Goal: Task Accomplishment & Management: Use online tool/utility

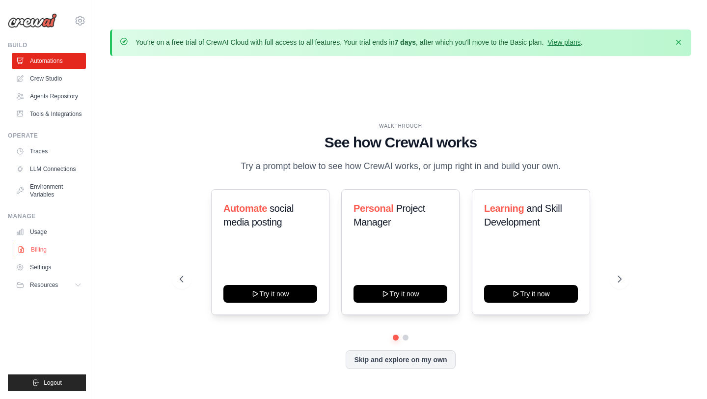
click at [34, 254] on link "Billing" at bounding box center [50, 250] width 74 height 16
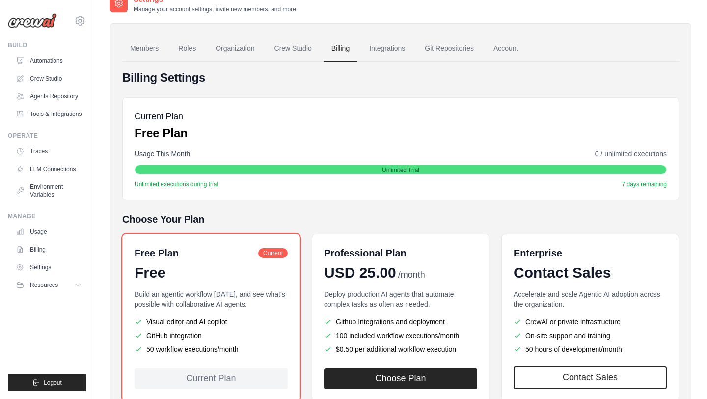
scroll to position [71, 0]
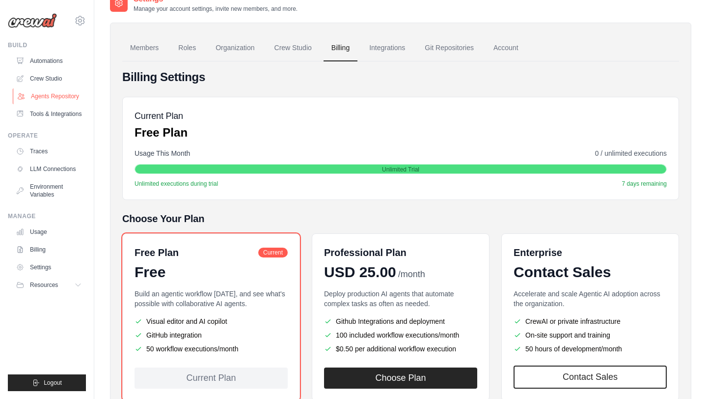
click at [59, 91] on link "Agents Repository" at bounding box center [50, 96] width 74 height 16
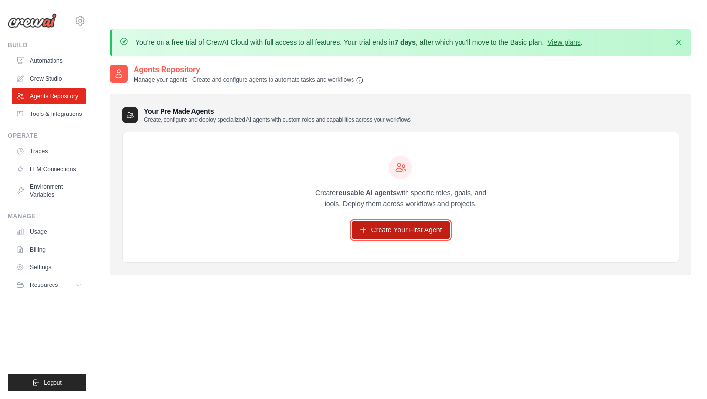
click at [368, 221] on link "Create Your First Agent" at bounding box center [401, 230] width 99 height 18
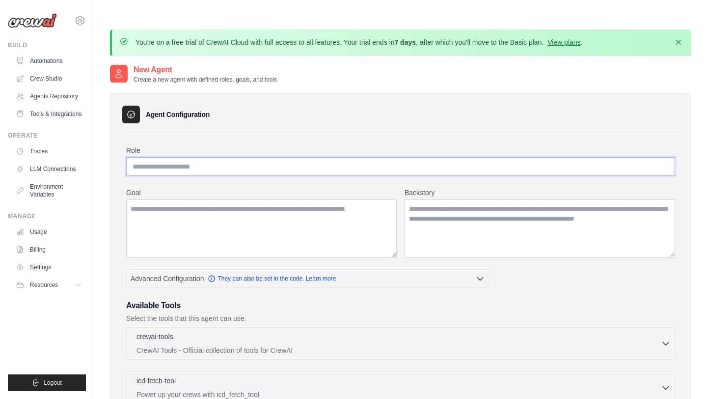
click at [218, 157] on input "Role" at bounding box center [400, 166] width 549 height 19
click at [146, 157] on input "******" at bounding box center [400, 166] width 549 height 19
type input "******"
click at [155, 205] on textarea "Goal" at bounding box center [261, 228] width 271 height 58
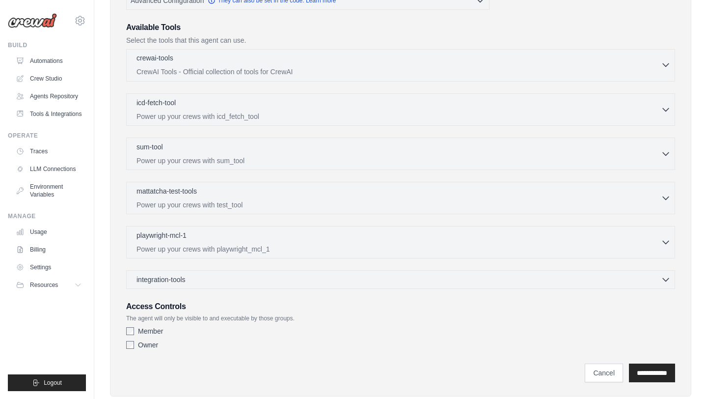
scroll to position [281, 0]
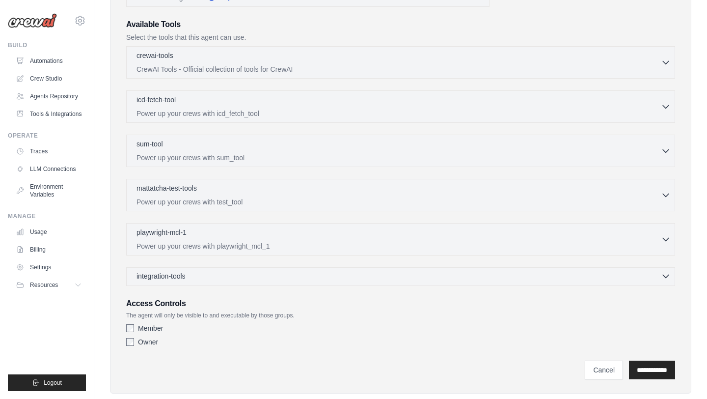
click at [170, 271] on span "integration-tools" at bounding box center [161, 276] width 49 height 10
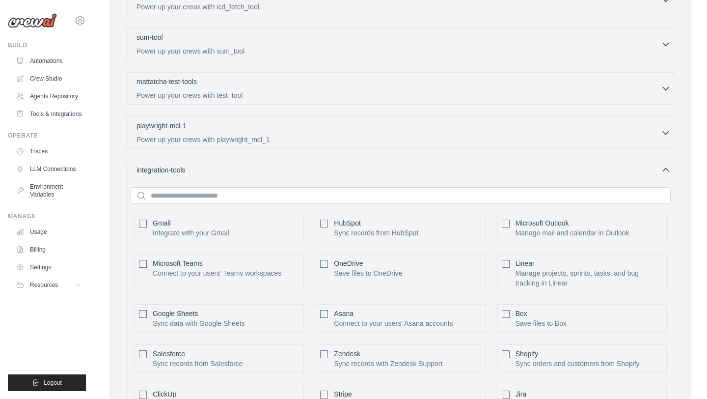
scroll to position [385, 0]
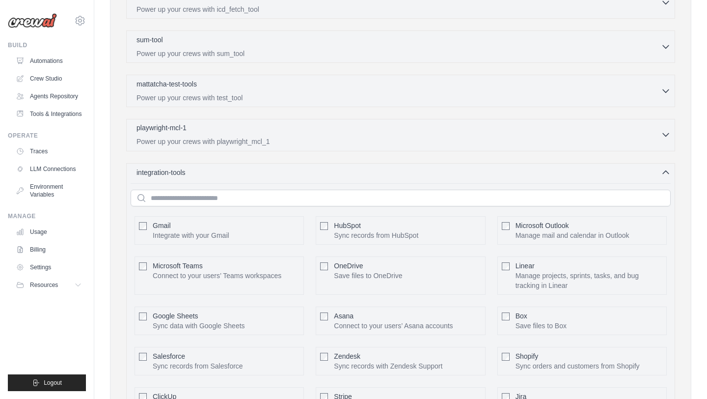
click at [208, 137] on p "Power up your crews with playwright_mcl_1" at bounding box center [399, 142] width 525 height 10
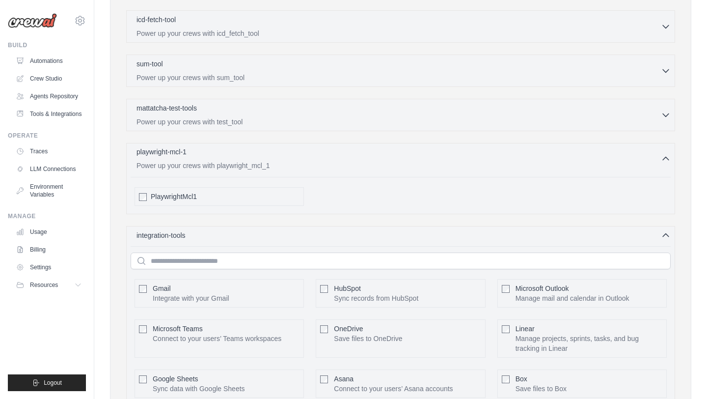
scroll to position [350, 0]
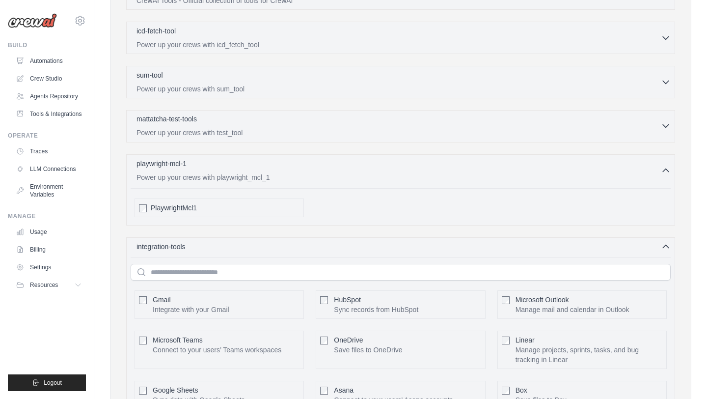
click at [209, 128] on p "Power up your crews with test_tool" at bounding box center [399, 133] width 525 height 10
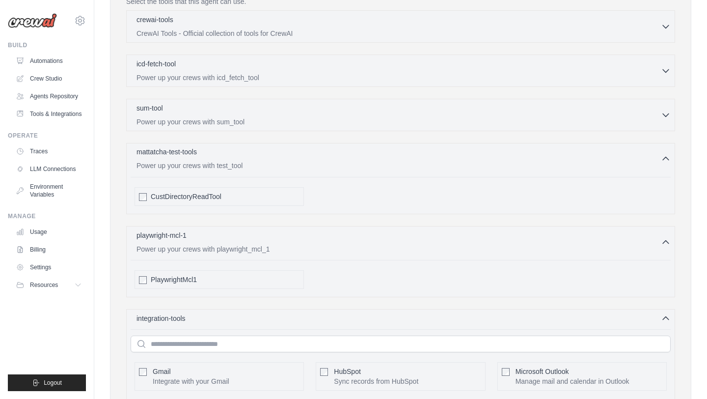
scroll to position [313, 0]
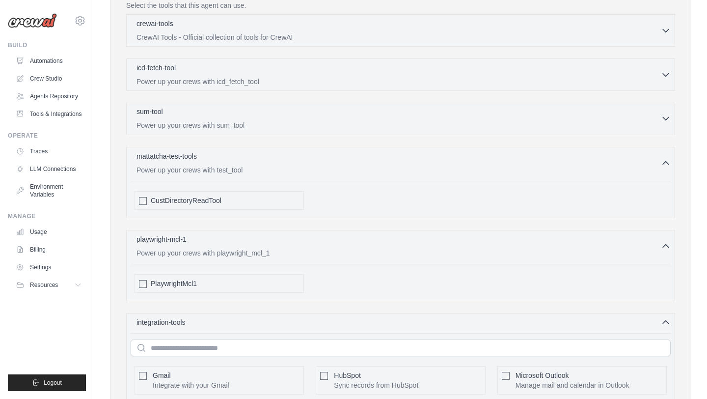
click at [208, 107] on div "sum-tool 0 selected" at bounding box center [399, 113] width 525 height 12
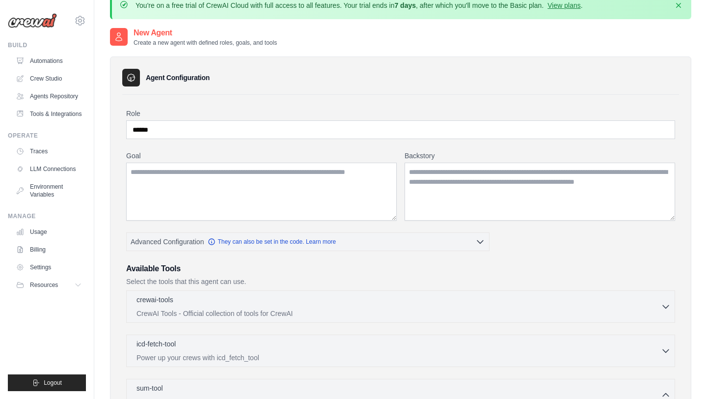
scroll to position [20, 0]
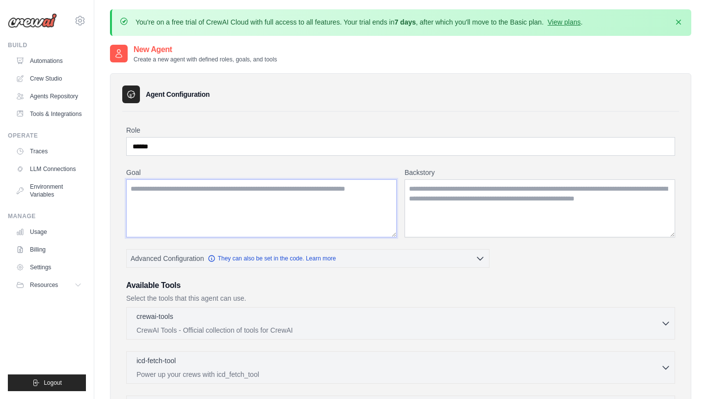
click at [284, 179] on textarea "Goal" at bounding box center [261, 208] width 271 height 58
click at [323, 179] on textarea "Goal" at bounding box center [261, 208] width 271 height 58
paste textarea "**********"
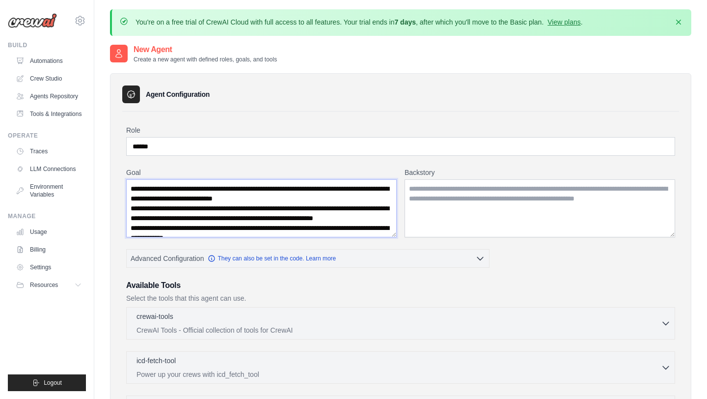
scroll to position [25, 0]
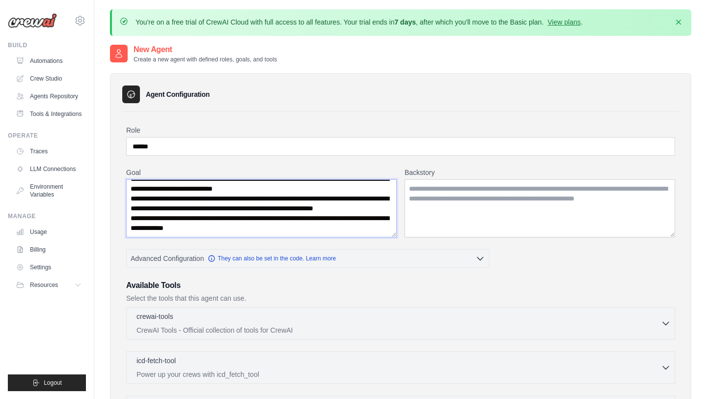
type textarea "**********"
click at [438, 179] on textarea "Backstory" at bounding box center [540, 208] width 271 height 58
click at [433, 179] on textarea "Backstory" at bounding box center [540, 208] width 271 height 58
paste textarea "**********"
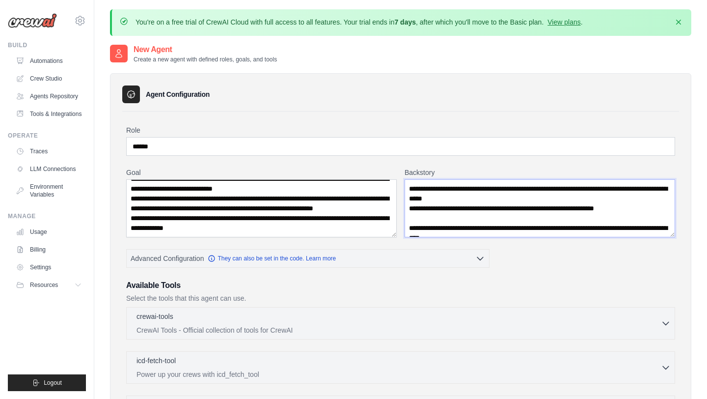
scroll to position [162, 0]
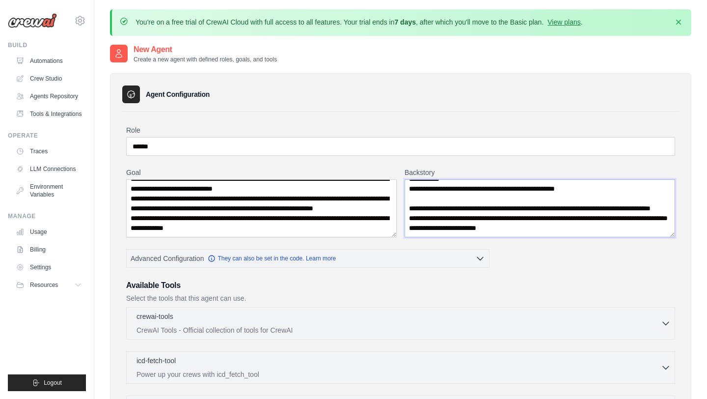
type textarea "**********"
click at [327, 191] on textarea "**********" at bounding box center [261, 208] width 271 height 58
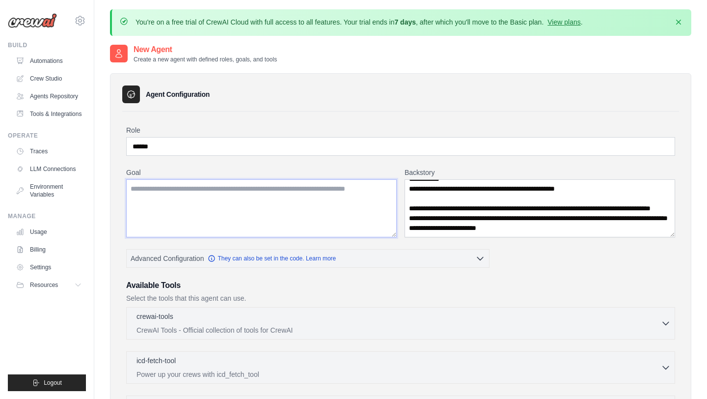
scroll to position [0, 0]
paste textarea "**********"
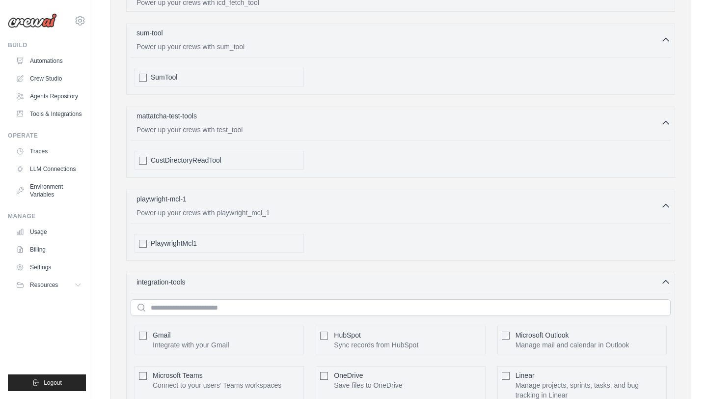
scroll to position [680, 0]
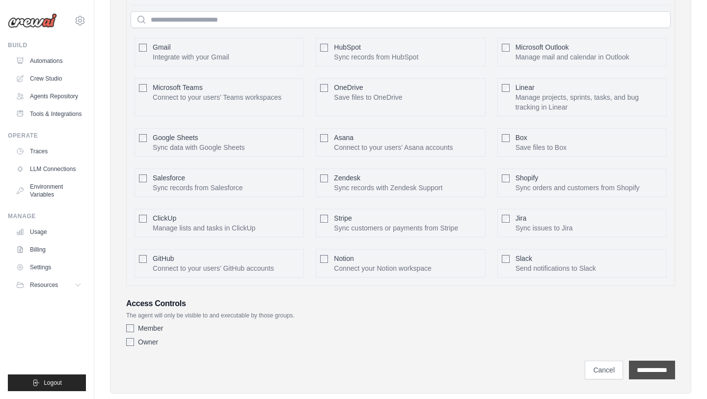
type textarea "**********"
click at [643, 361] on input "**********" at bounding box center [652, 370] width 46 height 19
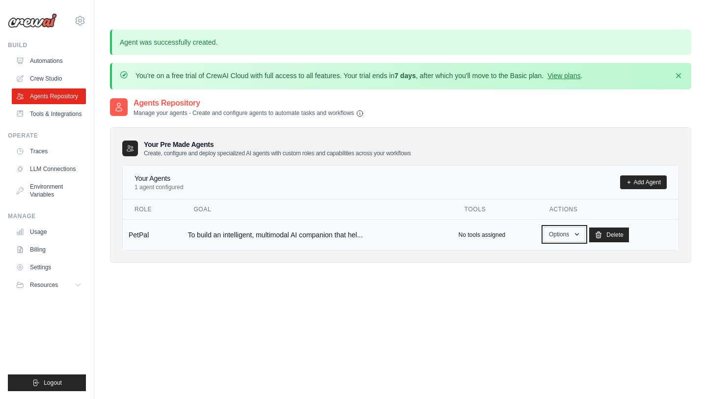
click at [566, 227] on button "Options" at bounding box center [565, 234] width 42 height 15
click at [565, 227] on button "Options" at bounding box center [565, 234] width 42 height 15
click at [51, 122] on link "Tools & Integrations" at bounding box center [50, 114] width 74 height 16
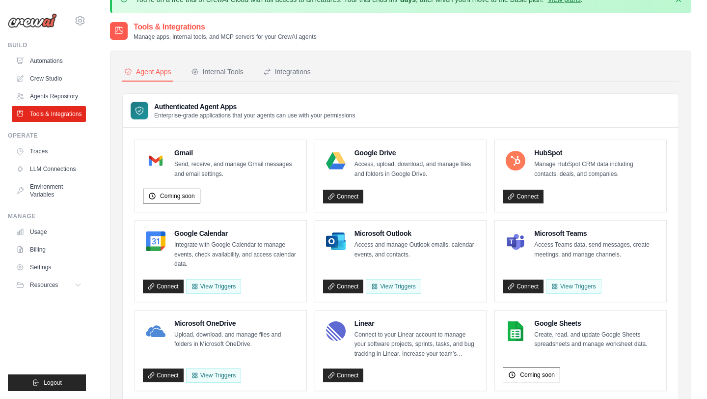
scroll to position [35, 0]
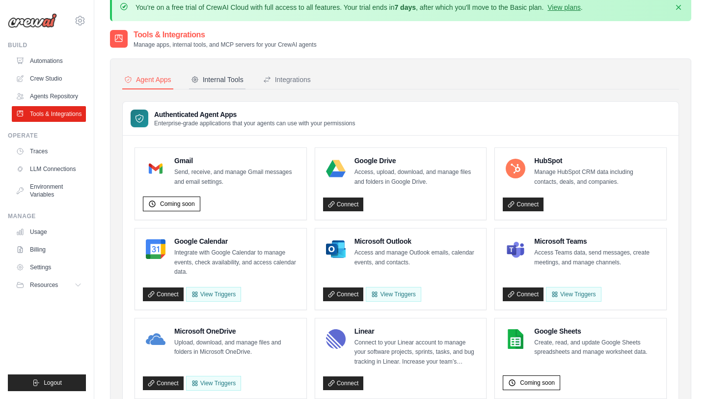
click at [225, 75] on div "Internal Tools" at bounding box center [217, 80] width 53 height 10
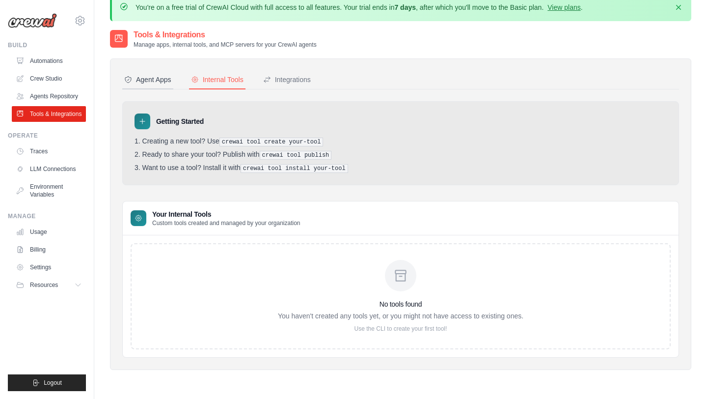
click at [157, 75] on div "Agent Apps" at bounding box center [147, 80] width 47 height 10
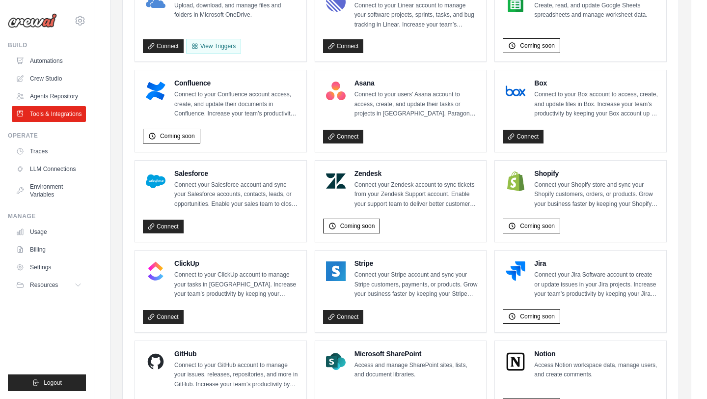
scroll to position [372, 0]
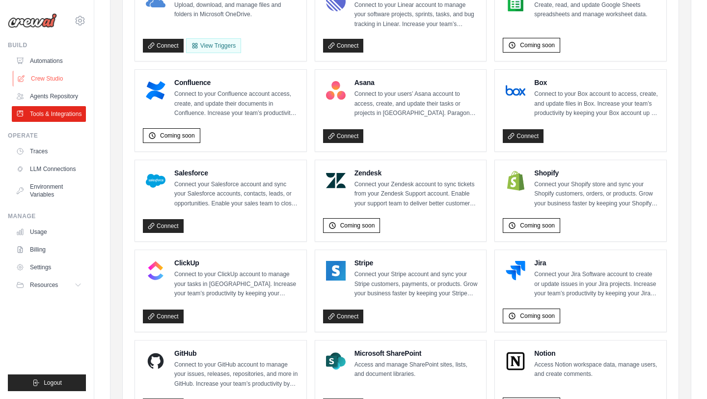
click at [51, 78] on link "Crew Studio" at bounding box center [50, 79] width 74 height 16
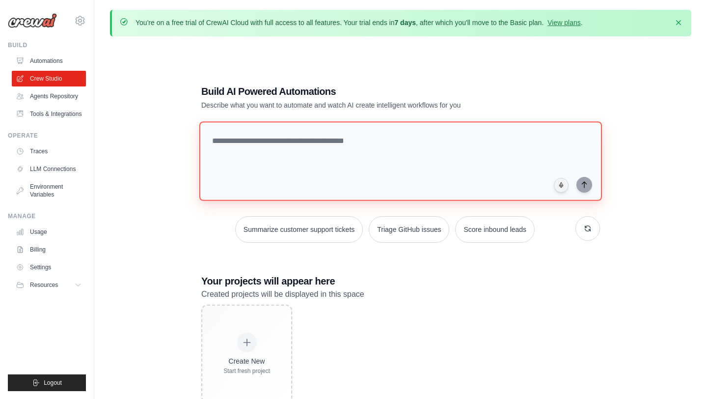
click at [237, 147] on textarea at bounding box center [400, 161] width 403 height 80
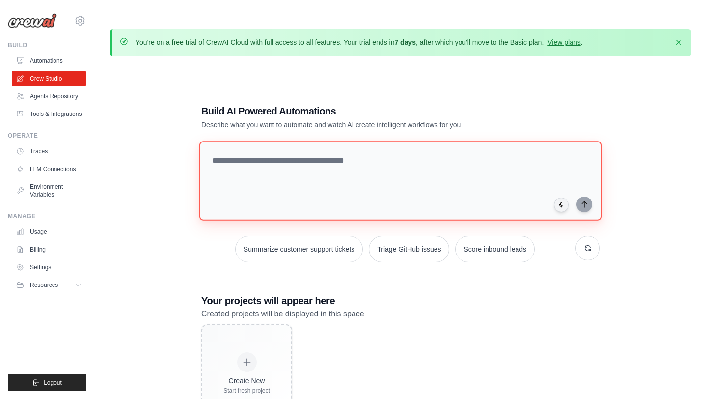
paste textarea "**********"
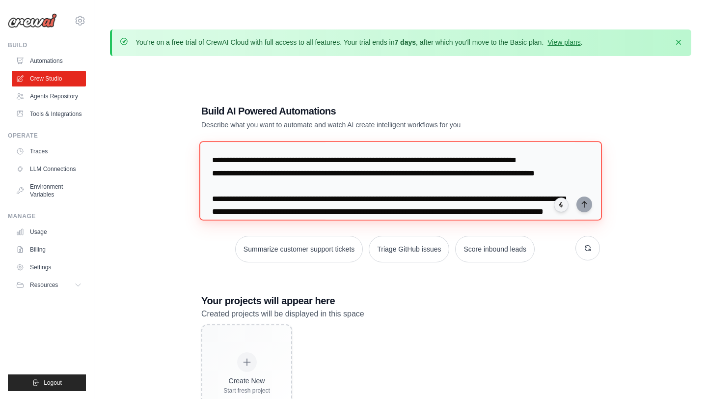
scroll to position [99, 0]
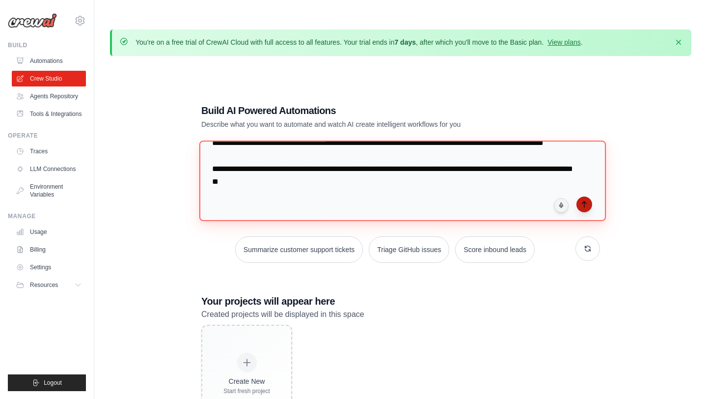
type textarea "**********"
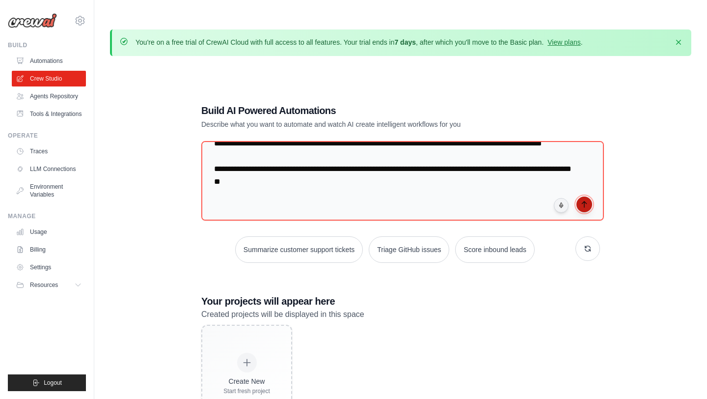
click at [589, 197] on button "submit" at bounding box center [585, 205] width 16 height 16
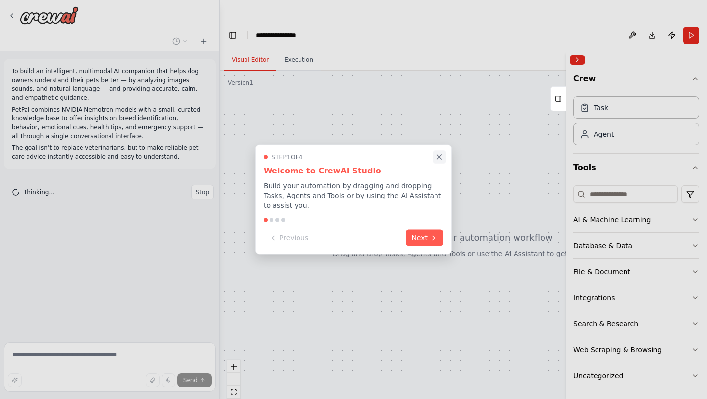
click at [437, 156] on icon "Close walkthrough" at bounding box center [439, 157] width 9 height 9
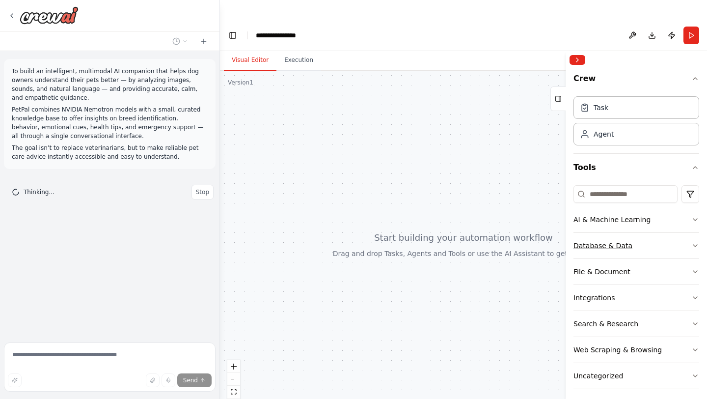
click at [586, 248] on div "Database & Data" at bounding box center [603, 246] width 59 height 10
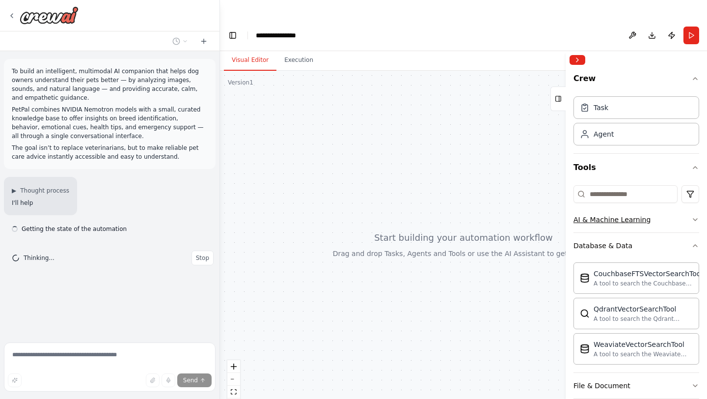
click at [648, 218] on button "AI & Machine Learning" at bounding box center [637, 220] width 126 height 26
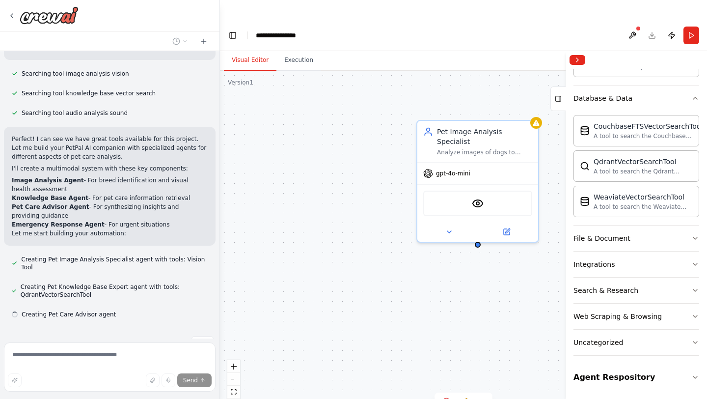
scroll to position [300, 0]
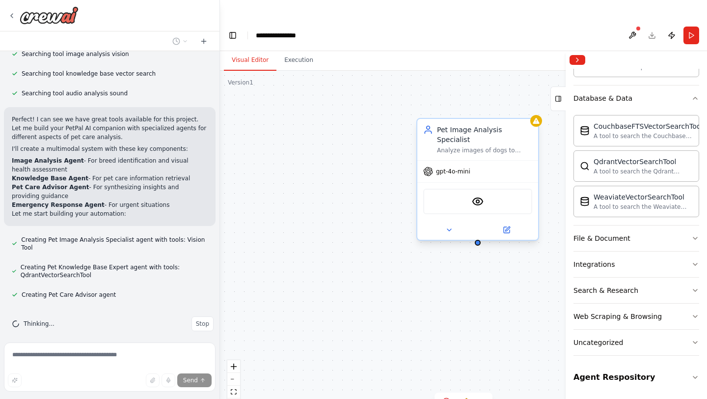
click at [484, 161] on div "gpt-4o-mini" at bounding box center [478, 172] width 121 height 22
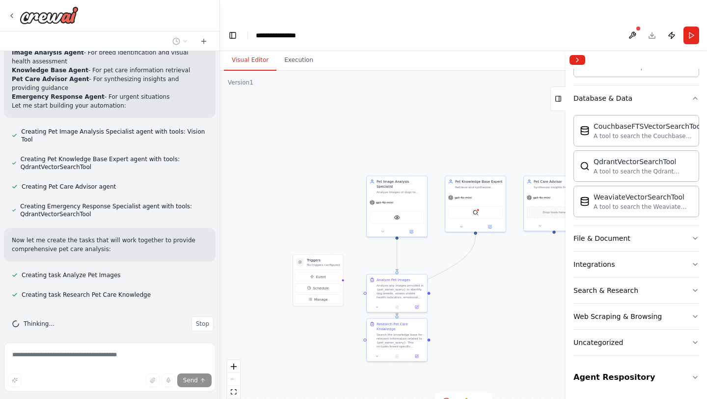
scroll to position [427, 0]
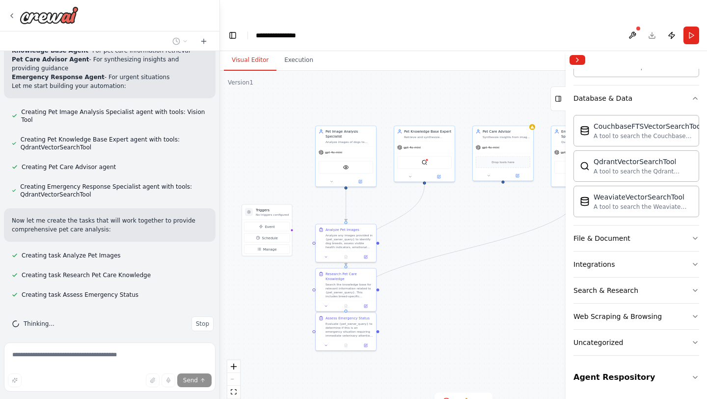
drag, startPoint x: 463, startPoint y: 253, endPoint x: 412, endPoint y: 202, distance: 71.6
click at [412, 202] on div ".deletable-edge-delete-btn { width: 20px; height: 20px; border: 0px solid #ffff…" at bounding box center [463, 245] width 487 height 348
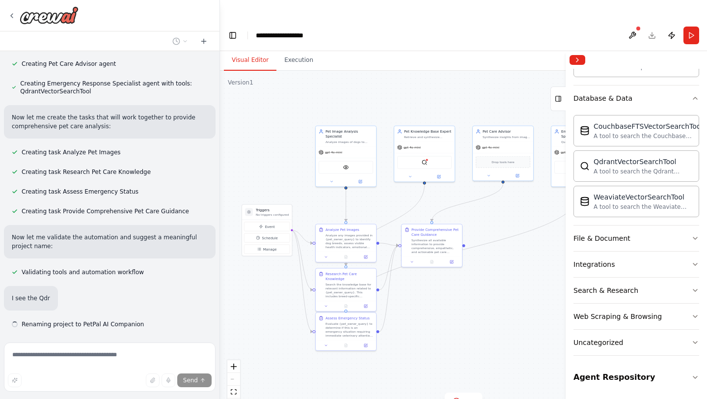
scroll to position [532, 0]
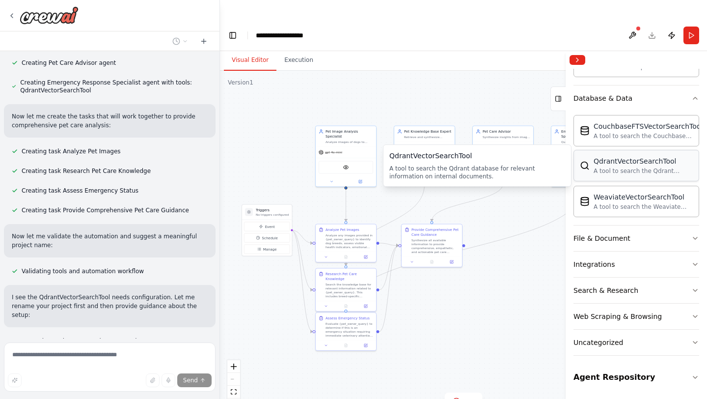
click at [612, 168] on div "A tool to search the Qdrant database for relevant information on internal docum…" at bounding box center [643, 171] width 99 height 8
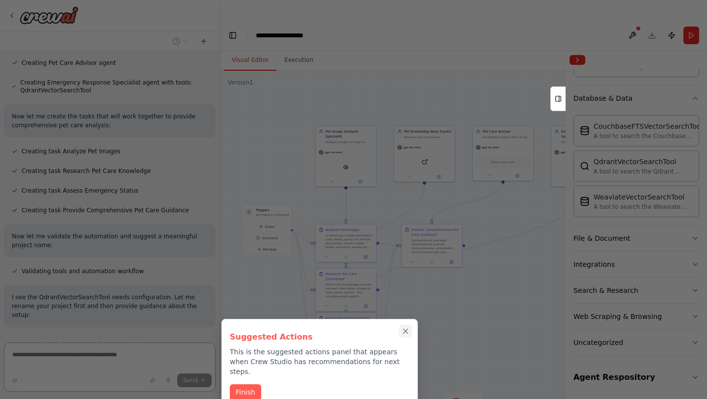
click at [405, 329] on icon "Close walkthrough" at bounding box center [405, 331] width 9 height 9
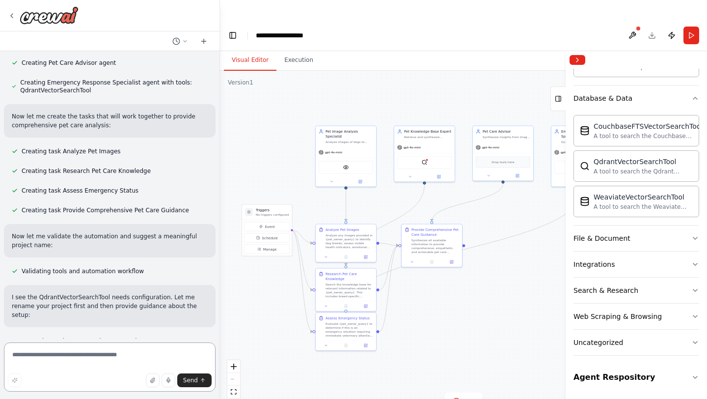
click at [129, 361] on textarea at bounding box center [110, 366] width 212 height 49
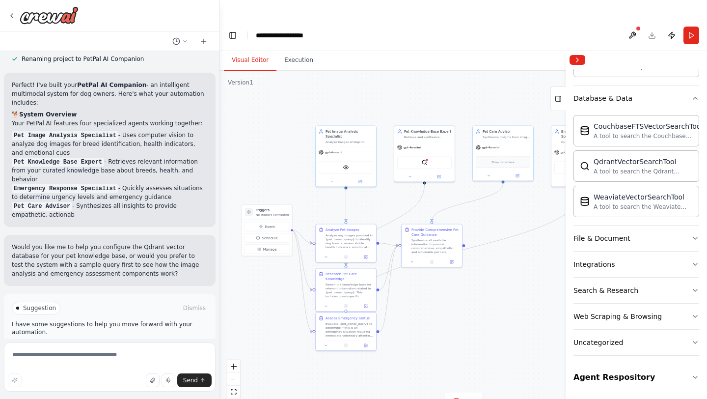
click at [128, 315] on div "Suggestion Dismiss I have some suggestions to help you move forward with your a…" at bounding box center [110, 330] width 196 height 56
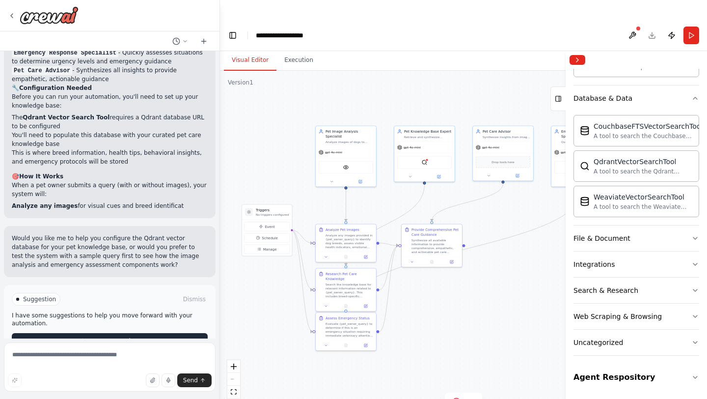
click at [116, 337] on span "Run Automation" at bounding box center [114, 341] width 48 height 8
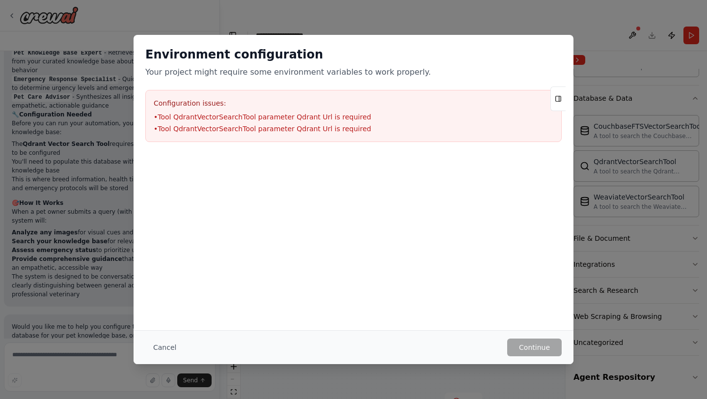
scroll to position [931, 0]
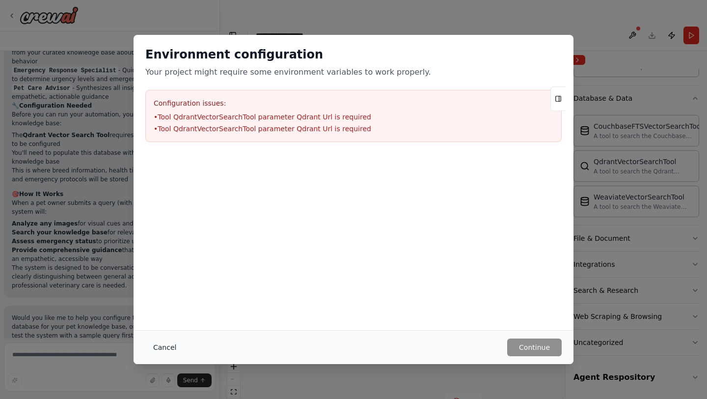
click at [164, 346] on button "Cancel" at bounding box center [164, 347] width 39 height 18
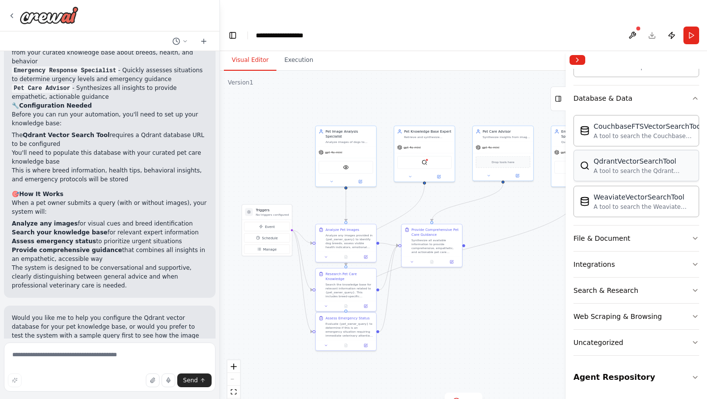
click at [590, 167] on img at bounding box center [585, 166] width 10 height 10
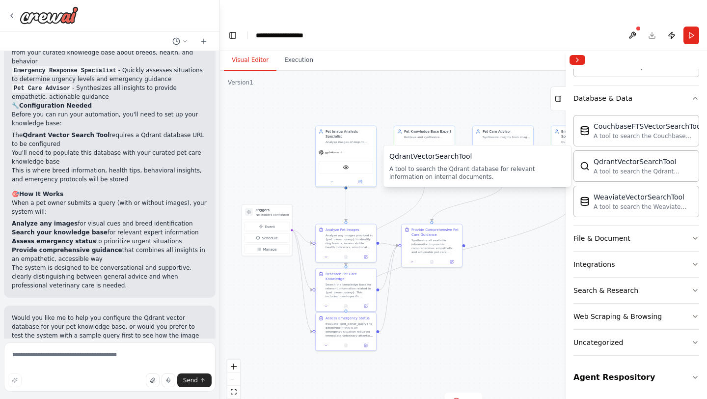
click at [479, 171] on div "A tool to search the Qdrant database for relevant information on internal docum…" at bounding box center [478, 173] width 176 height 16
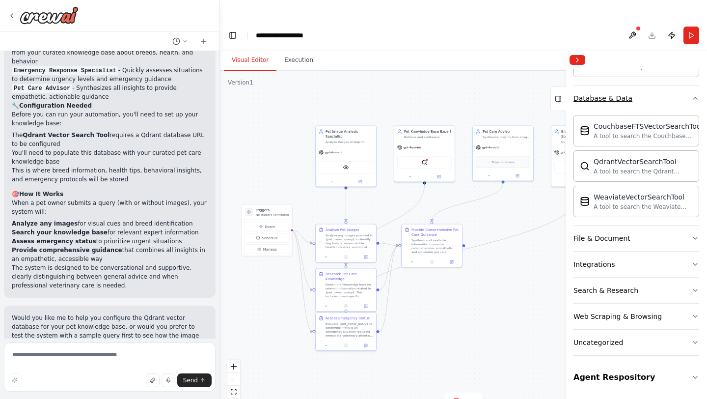
click at [620, 96] on div "Database & Data" at bounding box center [603, 98] width 59 height 10
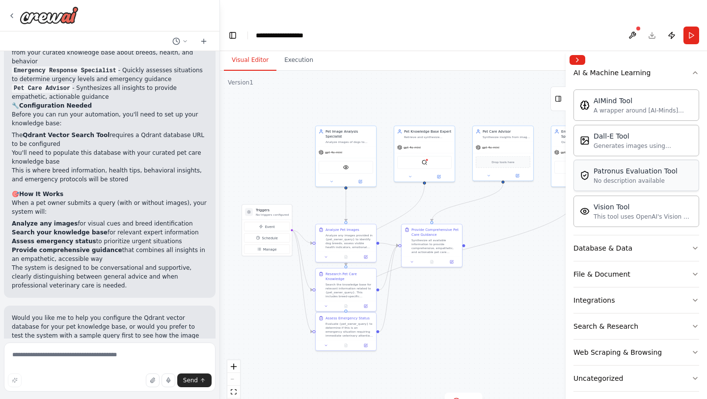
scroll to position [136, 0]
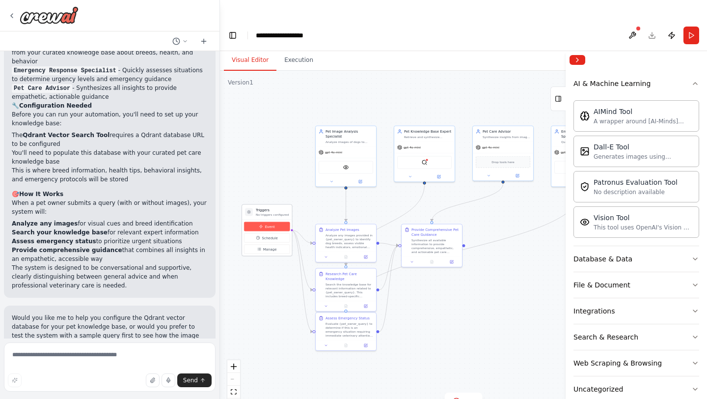
click at [275, 222] on button "Event" at bounding box center [267, 226] width 46 height 9
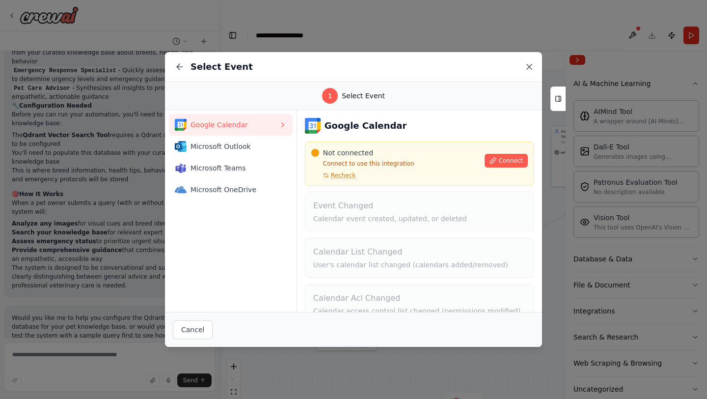
click at [528, 66] on icon at bounding box center [530, 67] width 10 height 10
